Goal: Entertainment & Leisure: Consume media (video, audio)

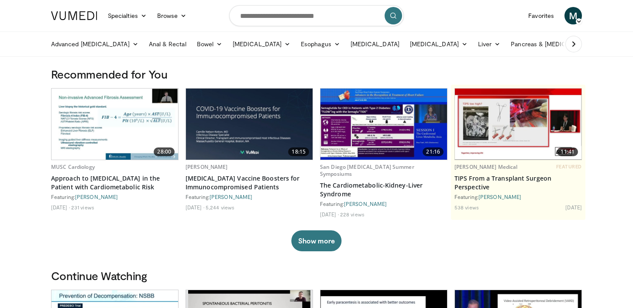
click at [121, 122] on img at bounding box center [115, 124] width 127 height 71
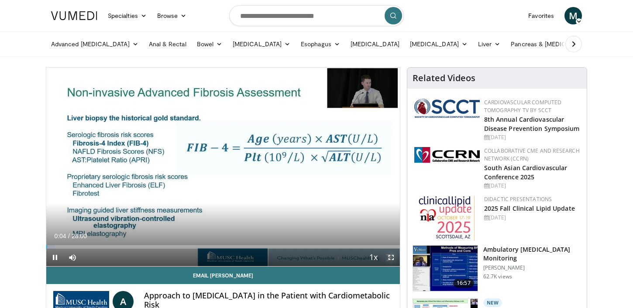
click at [390, 257] on span "Video Player" at bounding box center [391, 257] width 17 height 17
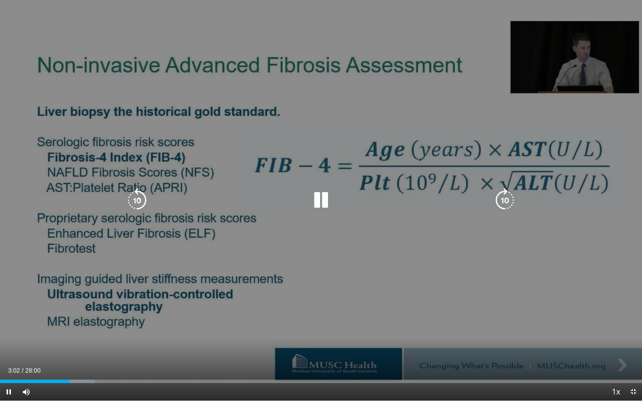
drag, startPoint x: 534, startPoint y: 40, endPoint x: 526, endPoint y: 24, distance: 18.6
click at [526, 24] on div "10 seconds Tap to unmute" at bounding box center [321, 200] width 642 height 401
click at [482, 197] on div "Video Player" at bounding box center [320, 200] width 385 height 17
click at [320, 198] on icon "Video Player" at bounding box center [321, 200] width 24 height 24
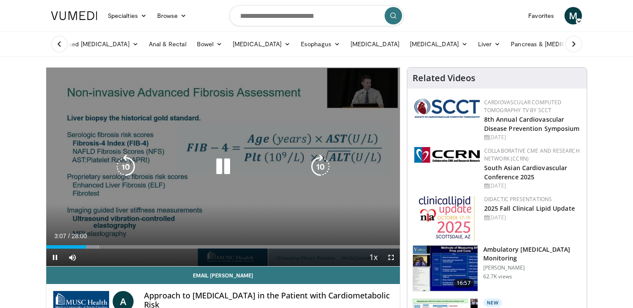
click at [387, 158] on div "10 seconds Tap to unmute" at bounding box center [223, 167] width 354 height 199
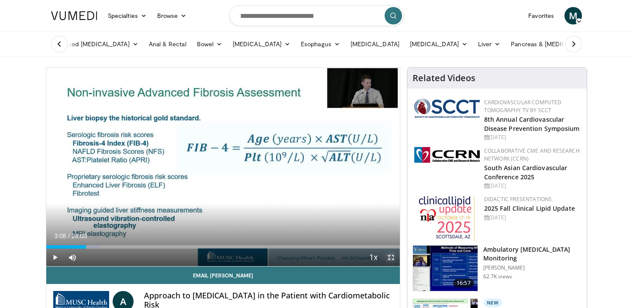
click at [390, 255] on span "Video Player" at bounding box center [391, 257] width 17 height 17
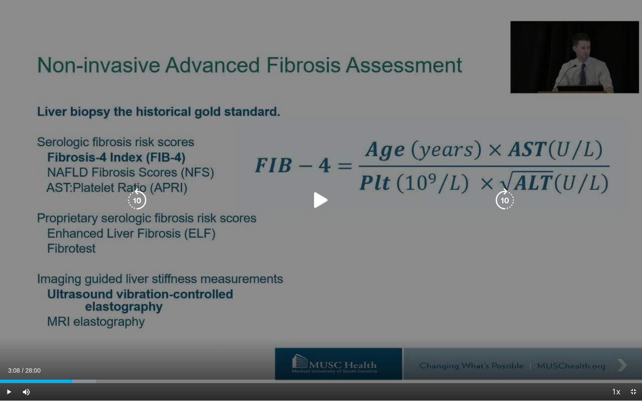
click at [311, 199] on icon "Video Player" at bounding box center [321, 200] width 24 height 24
click at [360, 308] on div "10 seconds Tap to unmute" at bounding box center [321, 200] width 642 height 401
click at [349, 297] on div "10 seconds Tap to unmute" at bounding box center [321, 200] width 642 height 401
click at [292, 308] on div "10 seconds Tap to unmute" at bounding box center [321, 200] width 642 height 401
click at [318, 198] on icon "Video Player" at bounding box center [321, 200] width 24 height 24
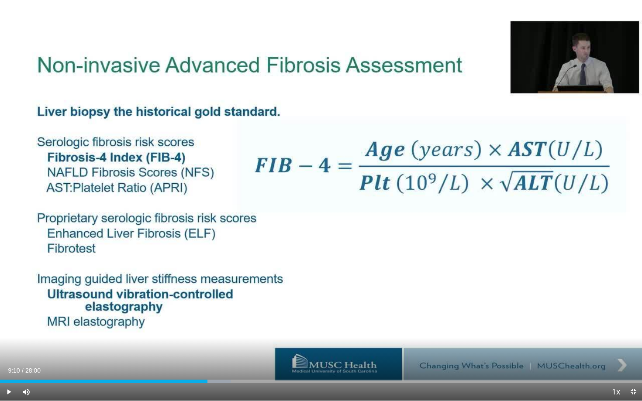
click at [211, 308] on div "Progress Bar" at bounding box center [211, 381] width 1 height 3
click at [214, 308] on div "Current Time 9:11 / Duration 28:00 Pause Skip Backward Skip Forward Mute Loaded…" at bounding box center [321, 392] width 642 height 17
click at [219, 308] on div "Current Time 9:12 / Duration 28:00 Pause Skip Backward Skip Forward Mute Loaded…" at bounding box center [321, 392] width 642 height 17
click at [223, 308] on div "Loaded : 36.61% 09:14 09:45" at bounding box center [321, 381] width 642 height 3
click at [231, 308] on div "Progress Bar" at bounding box center [231, 381] width 1 height 3
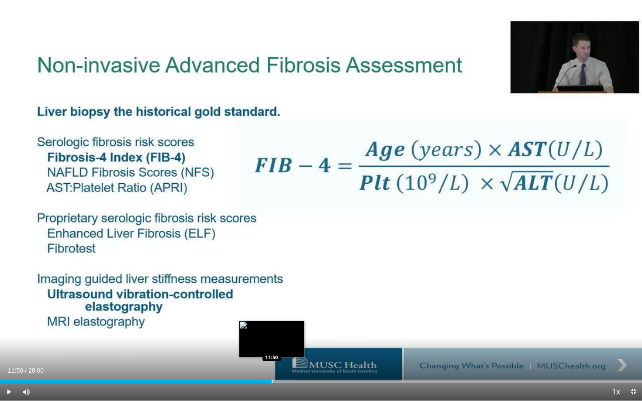
click at [272, 308] on div "Progress Bar" at bounding box center [272, 381] width 1 height 3
click at [280, 308] on div "Progress Bar" at bounding box center [280, 381] width 1 height 3
click at [284, 308] on div "Progress Bar" at bounding box center [284, 381] width 1 height 3
click at [294, 308] on div "Loaded : 48.21% 12:49 12:49" at bounding box center [321, 379] width 642 height 8
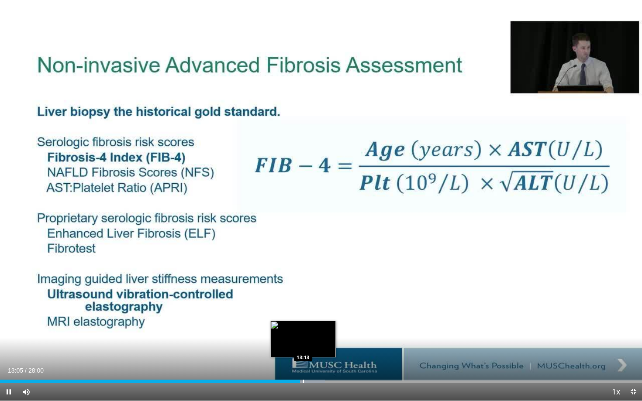
click at [303, 308] on div "Progress Bar" at bounding box center [303, 381] width 1 height 3
click at [308, 308] on div "Progress Bar" at bounding box center [308, 381] width 1 height 3
click at [315, 308] on div "Progress Bar" at bounding box center [315, 381] width 1 height 3
click at [318, 308] on div "Progress Bar" at bounding box center [318, 381] width 1 height 3
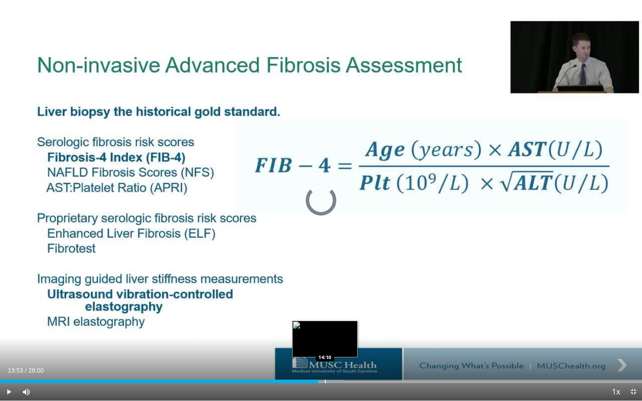
click at [325, 308] on div "Progress Bar" at bounding box center [325, 381] width 1 height 3
click at [329, 308] on div "Progress Bar" at bounding box center [329, 381] width 1 height 3
click at [335, 308] on div "Progress Bar" at bounding box center [335, 381] width 1 height 3
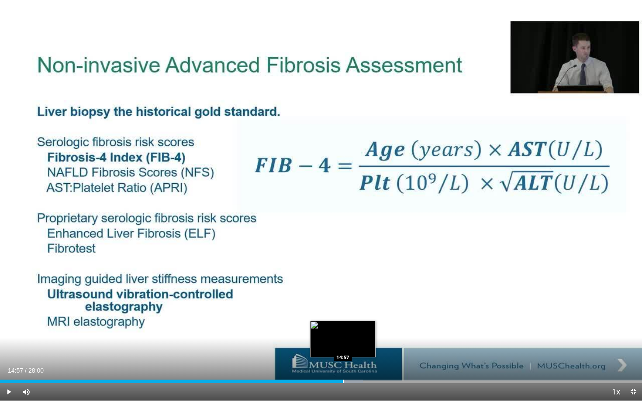
click at [343, 308] on div "Progress Bar" at bounding box center [343, 381] width 1 height 3
click at [353, 308] on div "Progress Bar" at bounding box center [353, 381] width 1 height 3
click at [363, 308] on div "Progress Bar" at bounding box center [363, 381] width 1 height 3
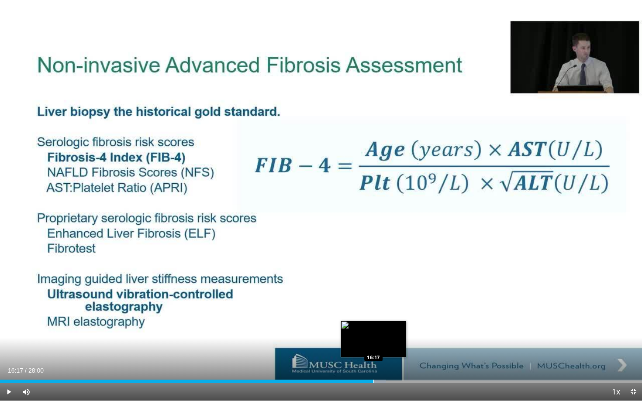
click at [373, 308] on div "Progress Bar" at bounding box center [373, 381] width 1 height 3
click at [384, 308] on div "Loaded : 62.50% 16:24 16:44" at bounding box center [321, 379] width 642 height 8
click at [390, 308] on div "Progress Bar" at bounding box center [390, 381] width 1 height 3
click at [396, 308] on div "Progress Bar" at bounding box center [396, 381] width 1 height 3
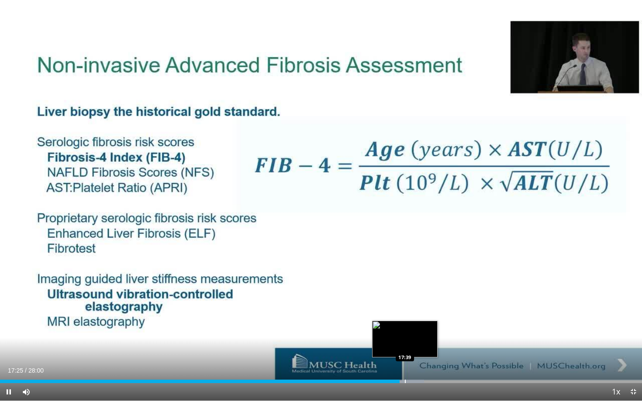
click at [405, 308] on div "Progress Bar" at bounding box center [405, 381] width 1 height 3
click at [415, 308] on div "Progress Bar" at bounding box center [415, 381] width 1 height 3
click at [422, 308] on div "Progress Bar" at bounding box center [422, 381] width 1 height 3
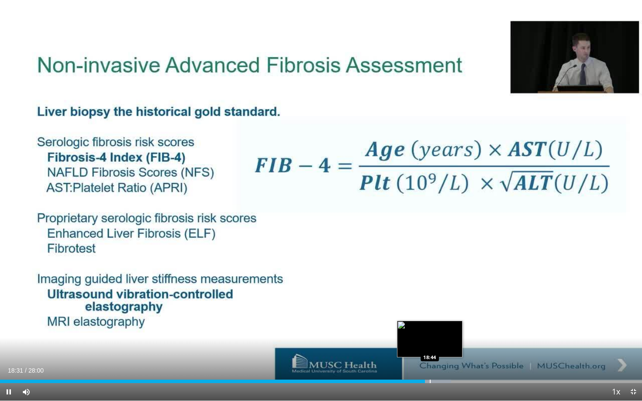
click at [429, 308] on div "Loaded : 70.24% 18:31 18:44" at bounding box center [321, 379] width 642 height 8
click at [448, 308] on div "Progress Bar" at bounding box center [448, 381] width 1 height 3
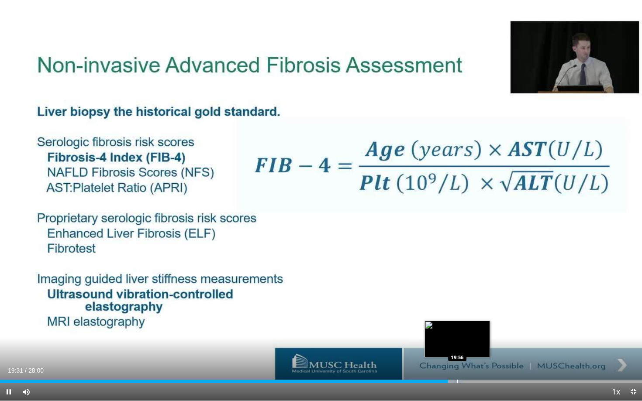
click at [457, 308] on div "Loaded : 72.03% 19:31 19:56" at bounding box center [321, 379] width 642 height 8
click at [467, 308] on div "Loaded : 75.58% 20:21 20:21" at bounding box center [321, 379] width 642 height 8
click at [473, 308] on div "Progress Bar" at bounding box center [478, 381] width 37 height 3
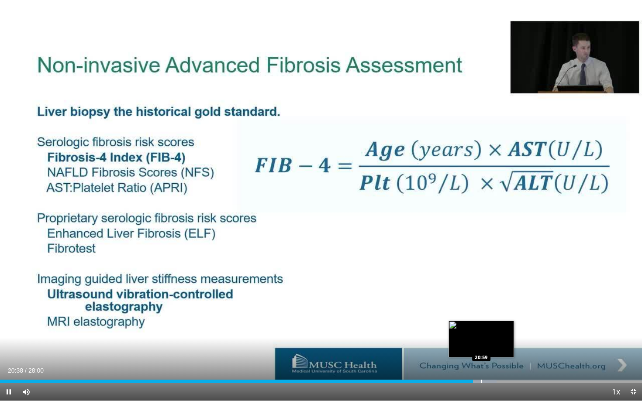
click at [481, 308] on div "Progress Bar" at bounding box center [481, 381] width 1 height 3
click at [490, 308] on div "Loaded : 79.12% 21:21 21:21" at bounding box center [321, 379] width 642 height 8
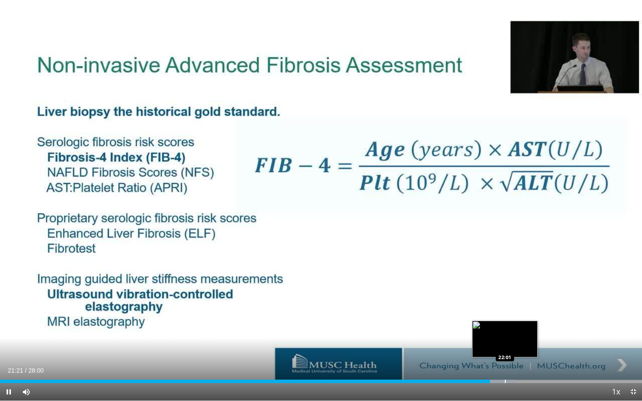
click at [505, 308] on div "Progress Bar" at bounding box center [505, 381] width 1 height 3
click at [516, 308] on div "Loaded : 82.74% 22:30 22:30" at bounding box center [321, 379] width 642 height 8
click at [522, 308] on div "Loaded : 84.43% 22:48 22:48" at bounding box center [321, 381] width 642 height 3
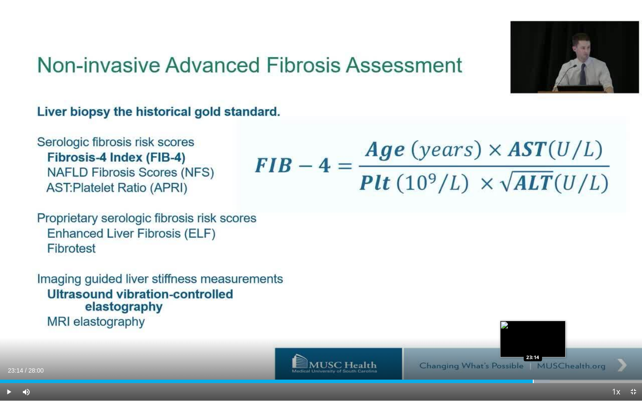
click at [533, 308] on div "Progress Bar" at bounding box center [533, 381] width 1 height 3
click at [539, 308] on div "Progress Bar" at bounding box center [539, 381] width 1 height 3
click at [543, 308] on div "Progress Bar" at bounding box center [543, 381] width 1 height 3
click at [533, 308] on div "Progress Bar" at bounding box center [533, 381] width 1 height 3
click at [545, 308] on div "Loaded : 88.57% 23:47 23:47" at bounding box center [321, 379] width 642 height 8
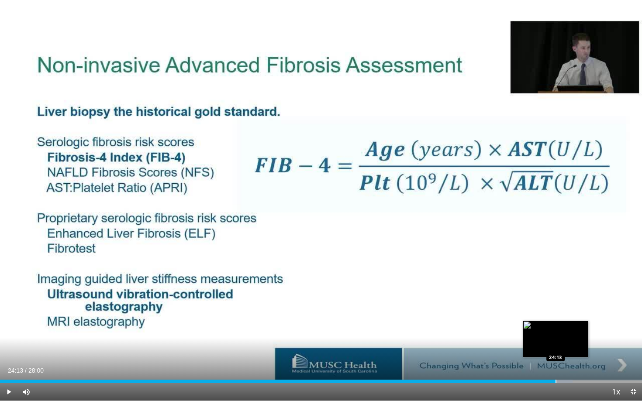
click at [556, 308] on div "Progress Bar" at bounding box center [556, 381] width 1 height 3
click at [566, 308] on div "Progress Bar" at bounding box center [566, 381] width 1 height 3
click at [577, 308] on div "Progress Bar" at bounding box center [577, 381] width 1 height 3
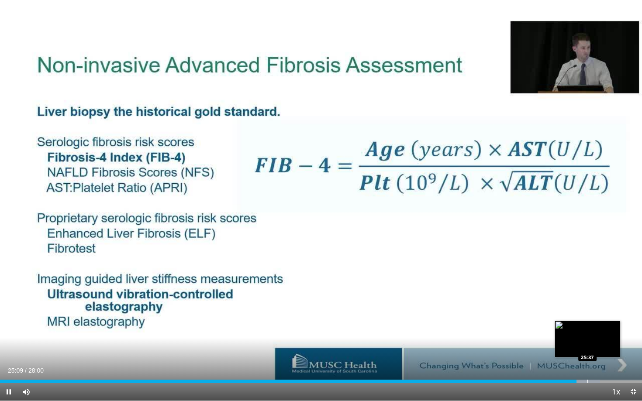
click at [588, 308] on div "Progress Bar" at bounding box center [588, 381] width 1 height 3
click at [598, 308] on div "Progress Bar" at bounding box center [600, 381] width 29 height 3
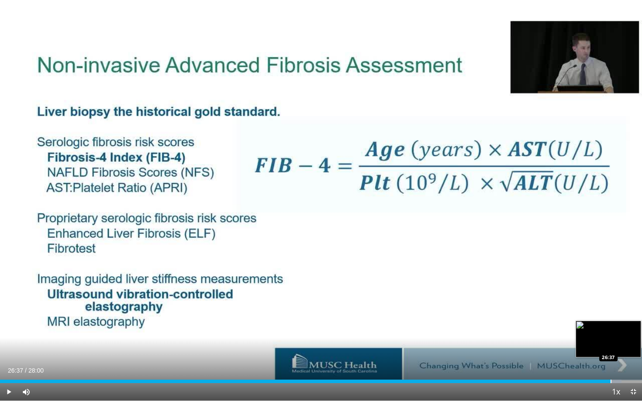
click at [611, 308] on div "Progress Bar" at bounding box center [611, 381] width 1 height 3
click at [625, 308] on div "Progress Bar" at bounding box center [625, 381] width 1 height 3
click at [633, 308] on div "Loaded : 100.00% 27:44 27:44" at bounding box center [321, 379] width 642 height 8
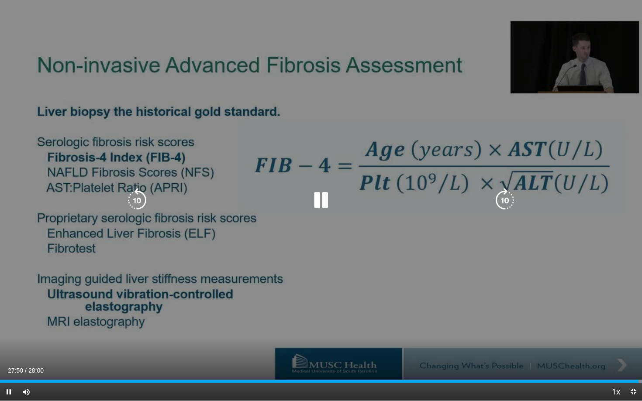
click at [321, 195] on icon "Video Player" at bounding box center [321, 200] width 24 height 24
